Goal: Entertainment & Leisure: Consume media (video, audio)

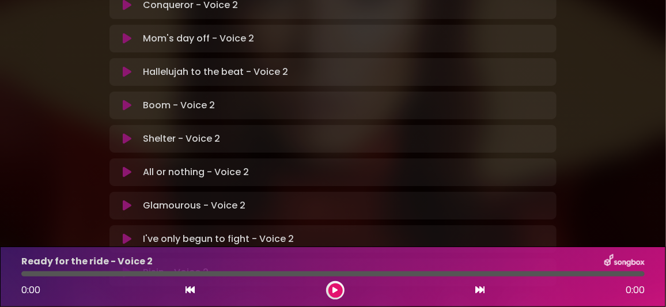
scroll to position [416, 0]
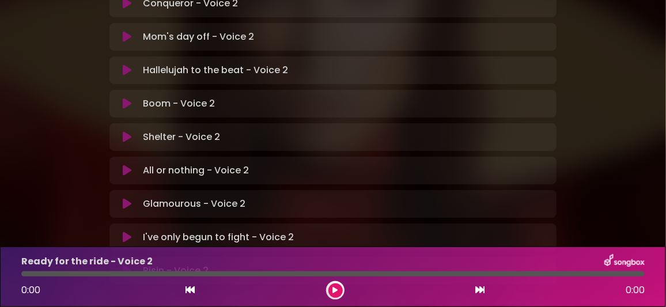
click at [127, 232] on icon at bounding box center [127, 238] width 9 height 12
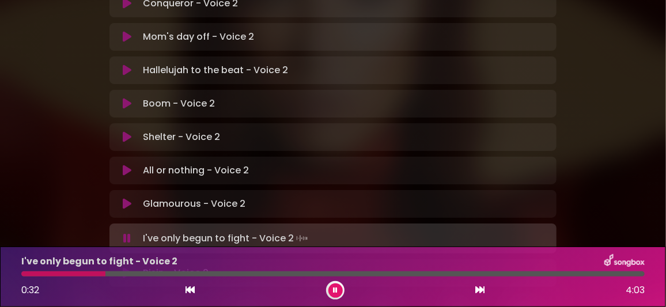
click at [434, 258] on div "I've only begun to fight - Voice 2" at bounding box center [332, 261] width 637 height 15
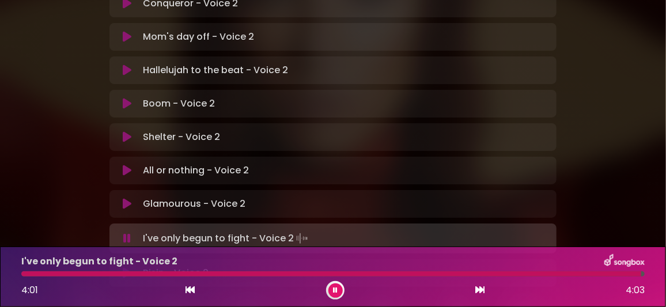
click at [128, 198] on icon at bounding box center [127, 204] width 9 height 12
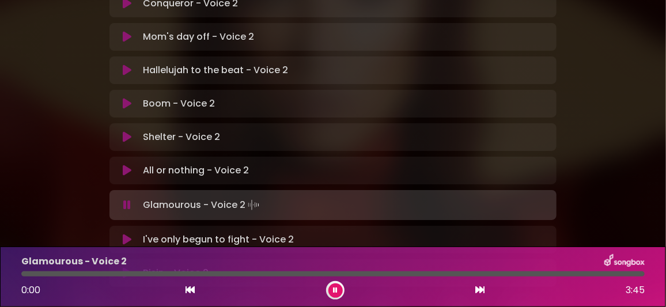
click at [127, 234] on icon at bounding box center [127, 240] width 9 height 12
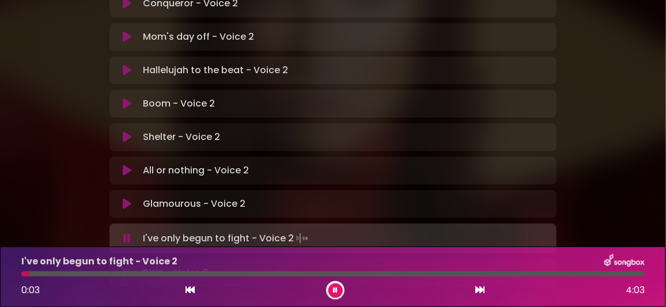
click at [116, 274] on div at bounding box center [332, 273] width 623 height 5
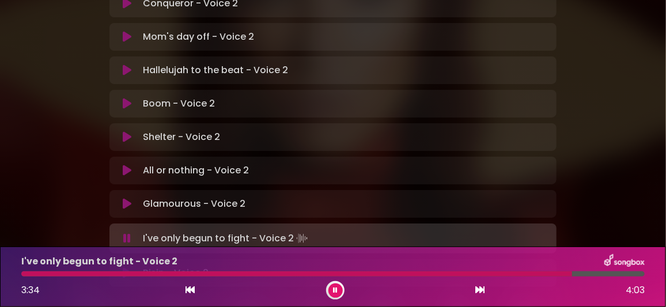
click at [513, 272] on div at bounding box center [296, 273] width 551 height 5
click at [485, 275] on div at bounding box center [268, 273] width 495 height 5
click at [334, 291] on icon at bounding box center [335, 290] width 5 height 7
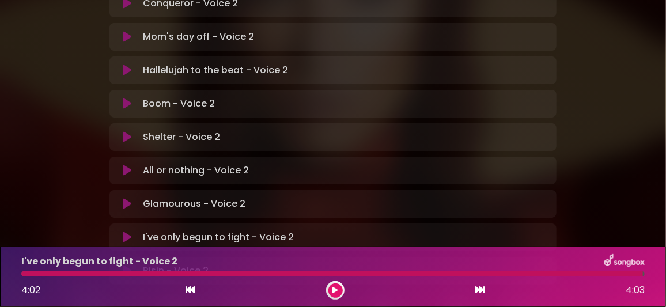
click at [128, 265] on icon at bounding box center [127, 271] width 9 height 12
click at [129, 265] on icon at bounding box center [127, 271] width 9 height 12
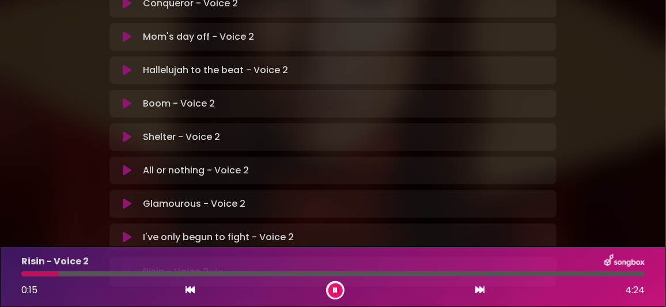
click at [335, 288] on icon at bounding box center [335, 290] width 5 height 7
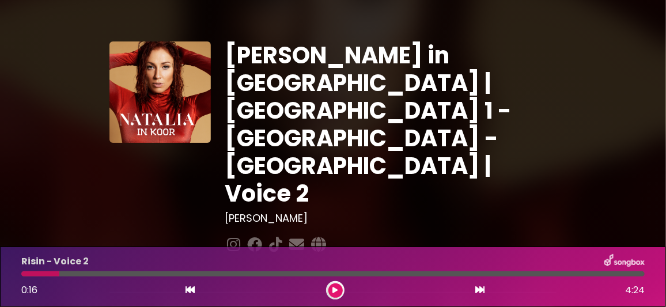
scroll to position [172, 0]
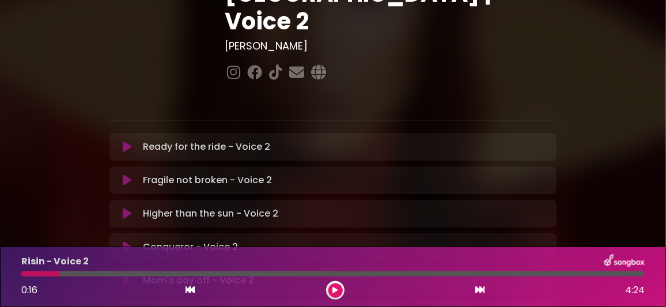
click at [131, 141] on icon at bounding box center [127, 147] width 9 height 12
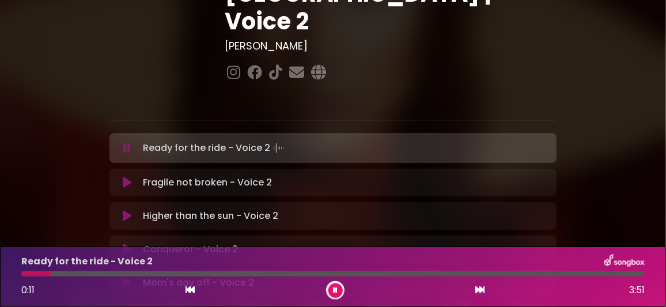
click at [51, 274] on div at bounding box center [332, 273] width 623 height 5
click at [87, 274] on div at bounding box center [332, 273] width 623 height 5
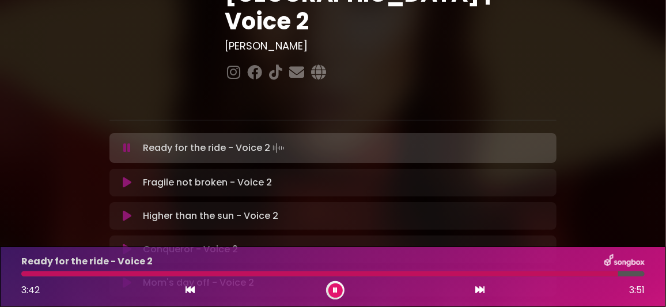
click at [334, 293] on icon at bounding box center [335, 290] width 5 height 7
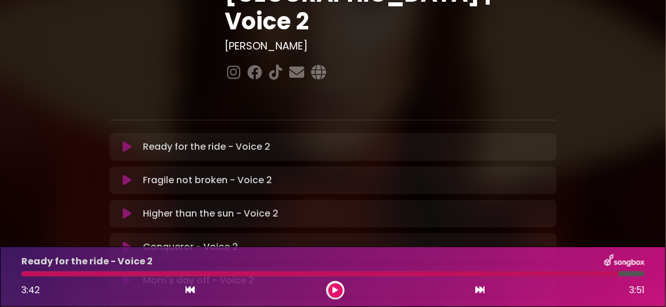
click at [127, 208] on icon at bounding box center [127, 214] width 9 height 12
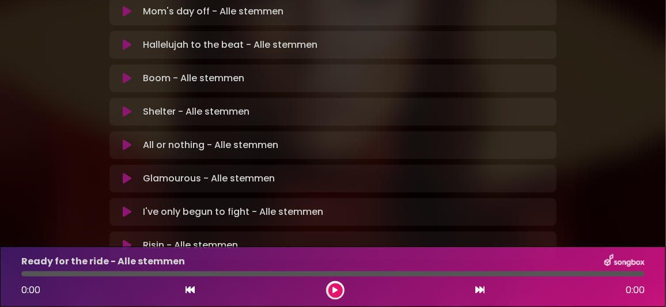
scroll to position [444, 0]
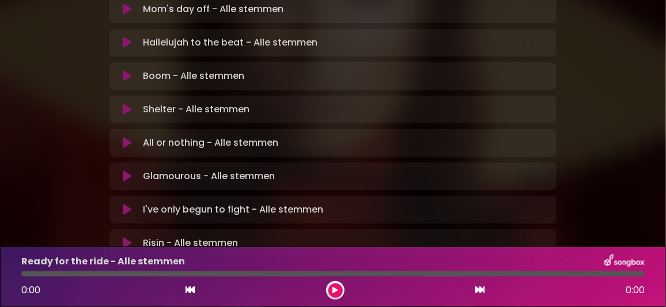
click at [126, 204] on icon at bounding box center [127, 210] width 9 height 12
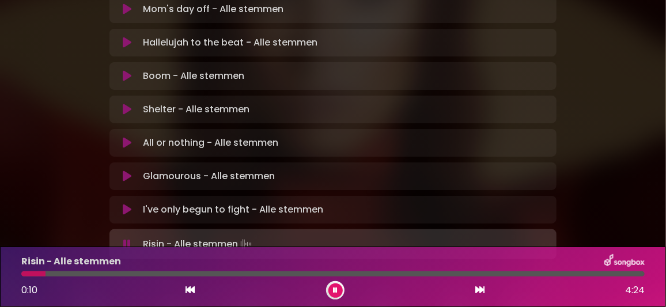
drag, startPoint x: 338, startPoint y: 289, endPoint x: 328, endPoint y: 271, distance: 20.1
click at [338, 288] on button at bounding box center [335, 290] width 14 height 14
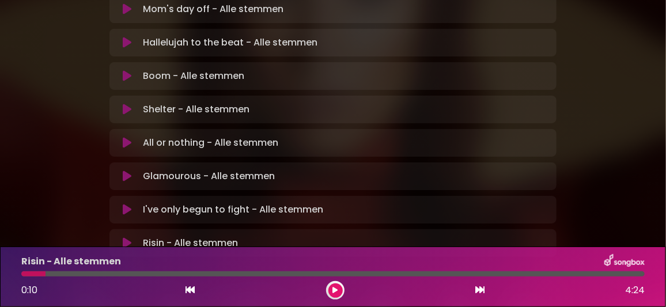
click at [129, 237] on icon at bounding box center [127, 243] width 9 height 12
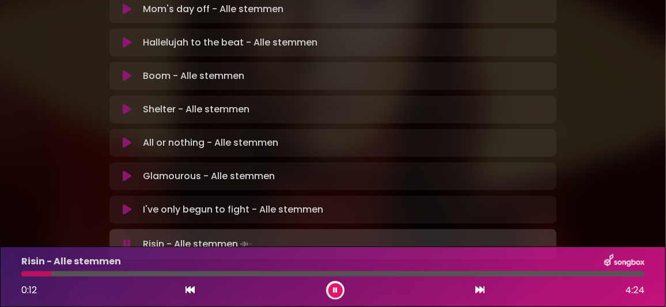
click at [23, 274] on div at bounding box center [36, 273] width 30 height 5
click at [333, 289] on icon at bounding box center [335, 290] width 5 height 7
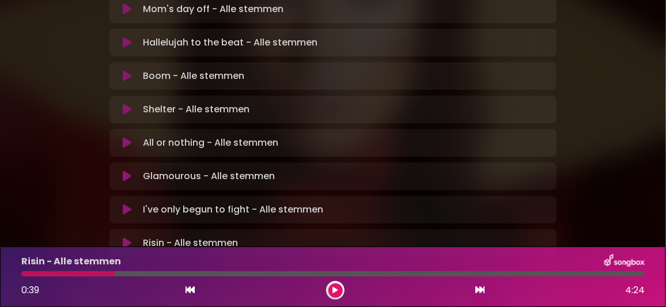
click at [24, 272] on div at bounding box center [67, 273] width 93 height 5
drag, startPoint x: 113, startPoint y: 270, endPoint x: 59, endPoint y: 282, distance: 55.4
click at [59, 282] on div "Risin - Alle stemmen 0:39 4:24" at bounding box center [332, 277] width 637 height 46
click at [187, 290] on icon at bounding box center [190, 289] width 9 height 9
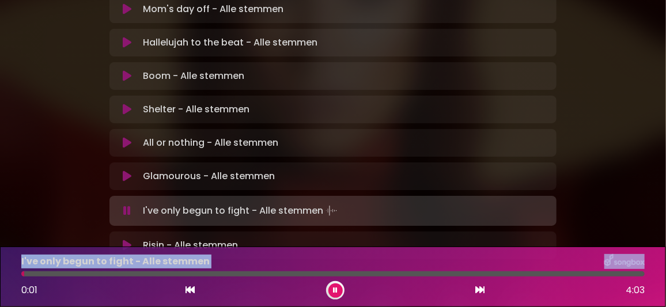
click at [127, 240] on icon at bounding box center [127, 246] width 9 height 12
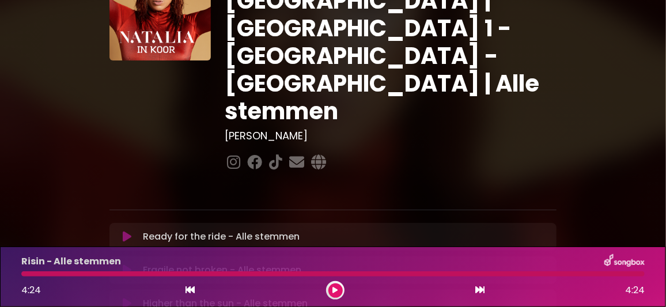
scroll to position [98, 0]
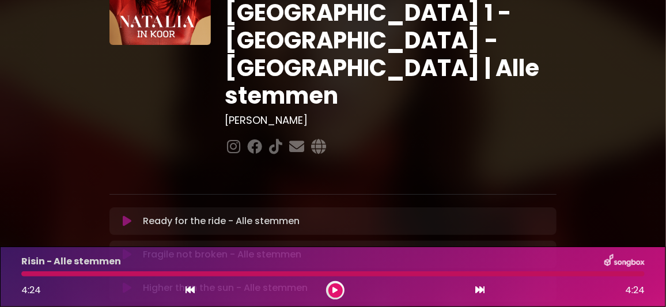
click at [127, 215] on icon at bounding box center [127, 221] width 9 height 12
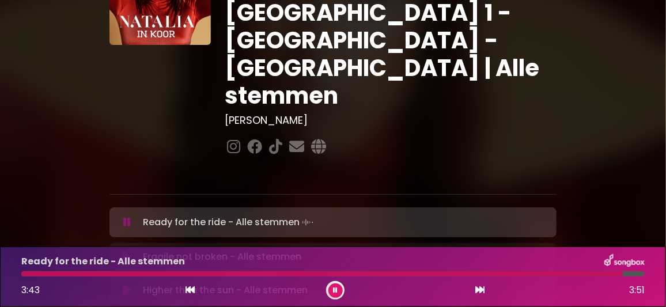
click at [339, 288] on button at bounding box center [335, 290] width 14 height 14
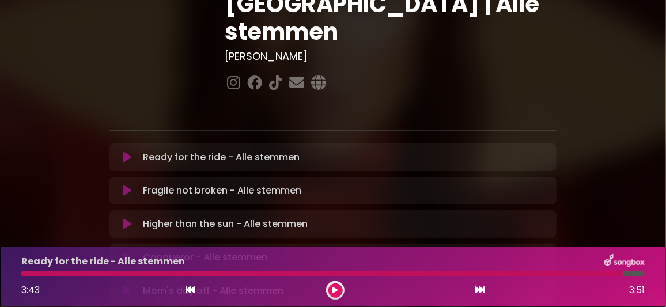
scroll to position [213, 0]
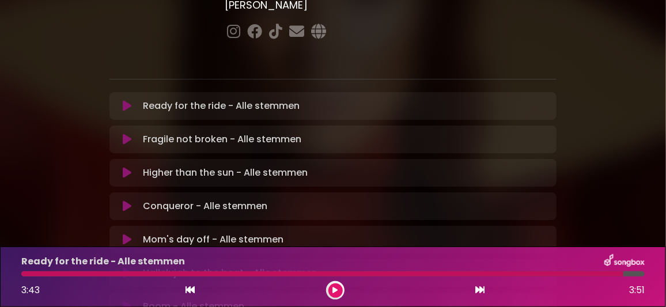
click at [128, 167] on icon at bounding box center [127, 173] width 9 height 12
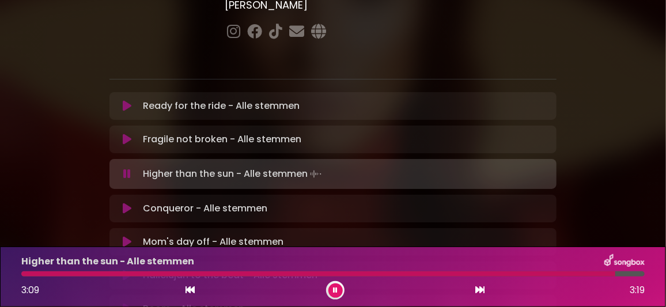
click at [336, 293] on icon at bounding box center [334, 291] width 7 height 6
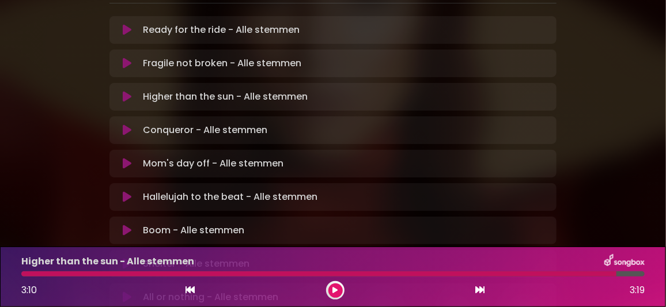
scroll to position [288, 0]
